Goal: Find specific page/section: Find specific page/section

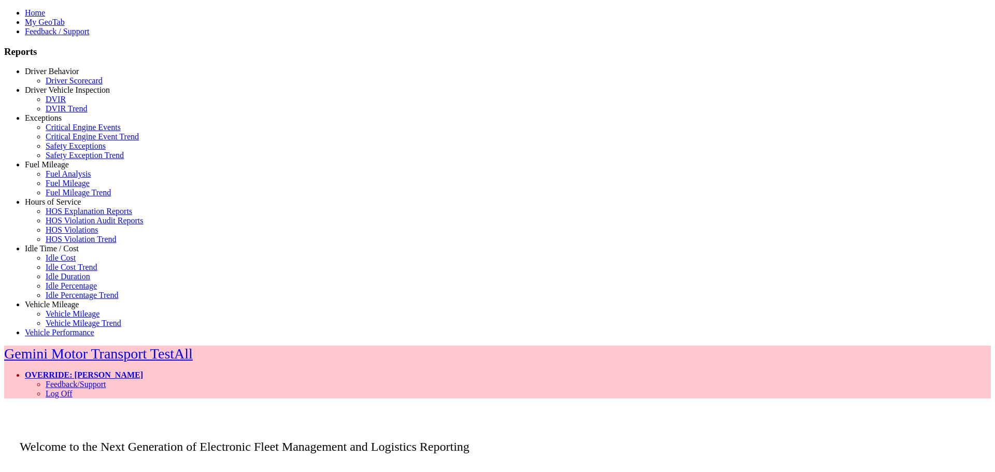
click at [42, 247] on link "Idle Time / Cost" at bounding box center [52, 248] width 54 height 9
click at [59, 290] on link "Idle Percentage" at bounding box center [71, 285] width 51 height 9
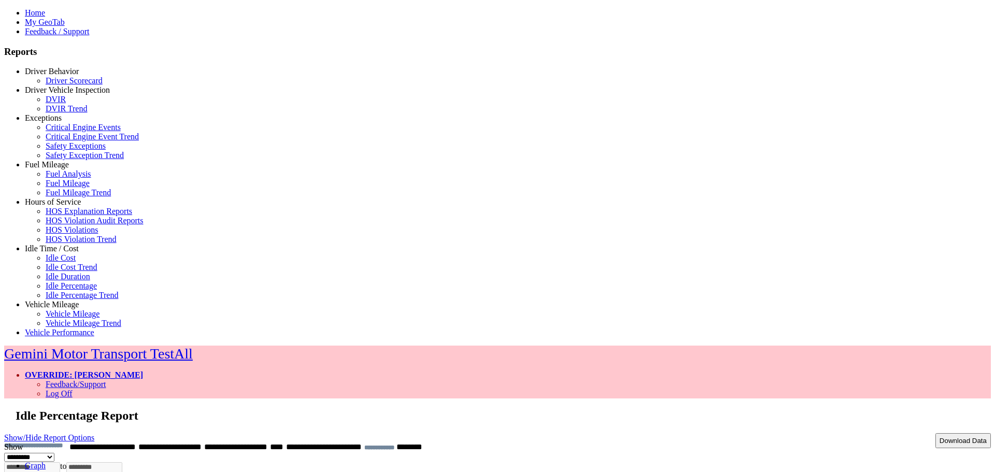
drag, startPoint x: 272, startPoint y: 315, endPoint x: 529, endPoint y: 325, distance: 257.8
click at [143, 371] on link "OVERRIDE: [PERSON_NAME]" at bounding box center [84, 375] width 118 height 9
click at [73, 389] on link "Log Off" at bounding box center [59, 393] width 27 height 9
